Goal: Information Seeking & Learning: Learn about a topic

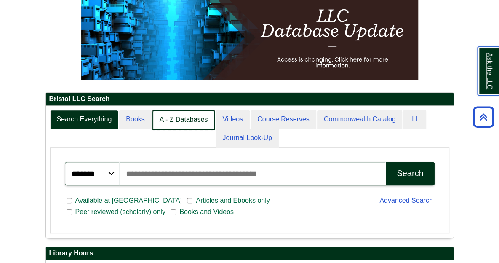
scroll to position [4, 4]
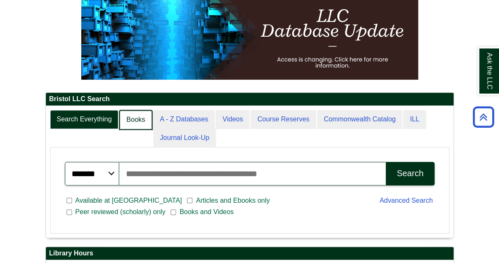
click at [119, 117] on link "Books" at bounding box center [135, 120] width 33 height 20
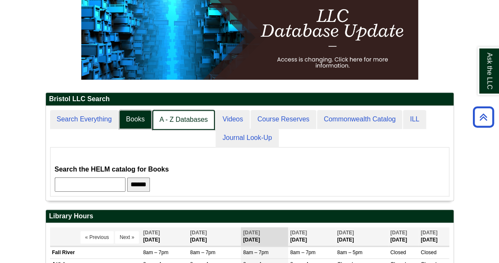
scroll to position [77, 492]
click at [152, 118] on link "A - Z Databases" at bounding box center [183, 120] width 63 height 20
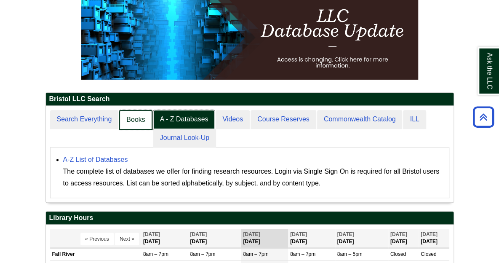
scroll to position [4, 4]
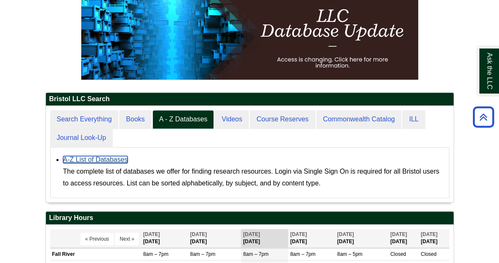
click at [63, 156] on link "A-Z List of Databases" at bounding box center [95, 159] width 65 height 7
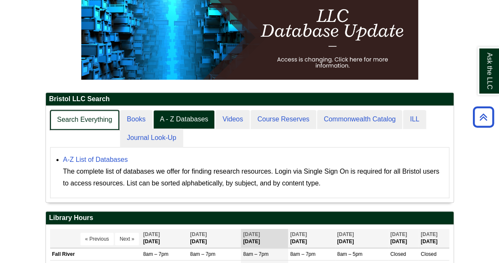
click at [50, 115] on link "Search Everything" at bounding box center [84, 120] width 69 height 20
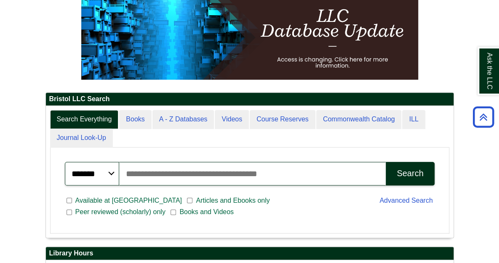
click at [119, 162] on input "Search articles, books, journals & more" at bounding box center [252, 174] width 266 height 24
type input "**********"
click at [386, 162] on button "Search" at bounding box center [410, 174] width 48 height 24
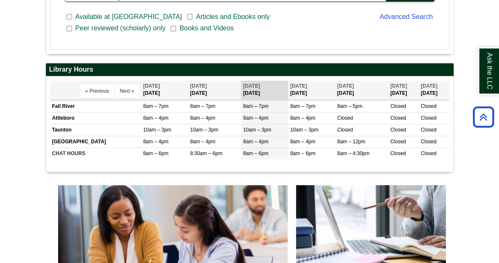
scroll to position [115, 0]
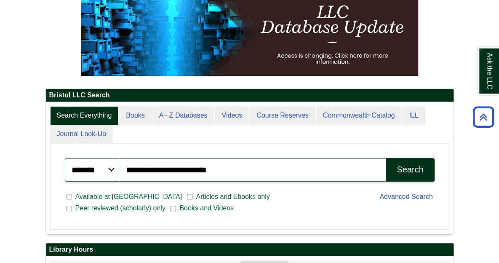
click at [423, 165] on div "Search" at bounding box center [409, 170] width 27 height 10
